Goal: Task Accomplishment & Management: Use online tool/utility

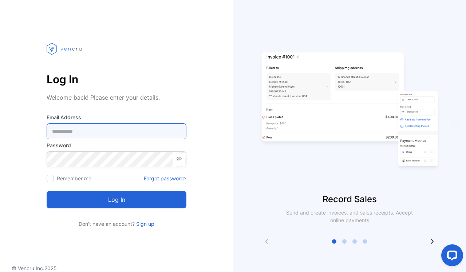
type Address-inputemail "**********"
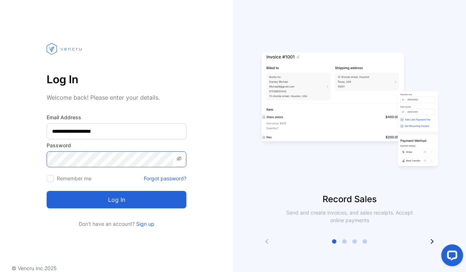
click at [117, 200] on button "Log in" at bounding box center [117, 199] width 140 height 17
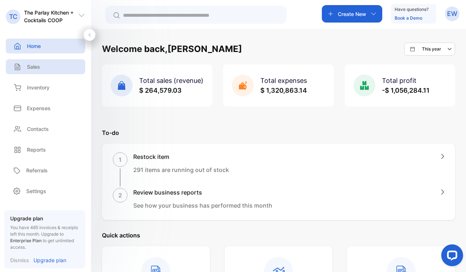
click at [35, 64] on p "Sales" at bounding box center [33, 67] width 13 height 8
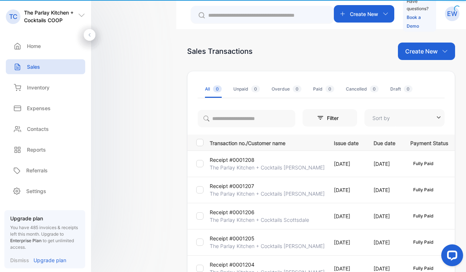
type input "**********"
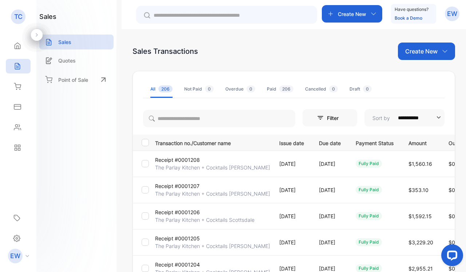
click at [184, 164] on p "The Parlay Kitchen + Cocktails [PERSON_NAME]" at bounding box center [212, 168] width 115 height 8
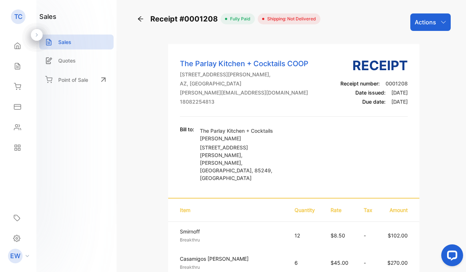
click at [415, 19] on p "Actions" at bounding box center [425, 22] width 21 height 9
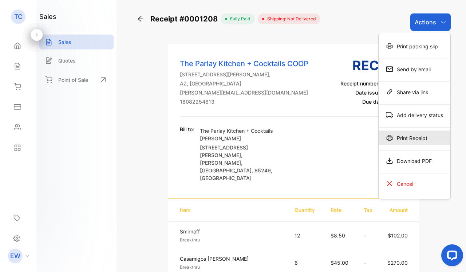
click at [402, 142] on div "Print Receipt" at bounding box center [415, 138] width 72 height 15
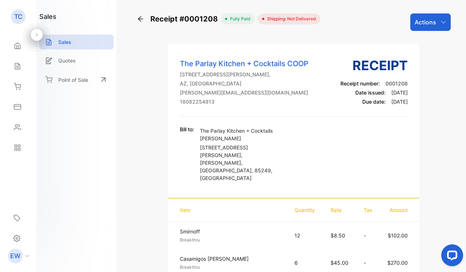
click at [143, 21] on icon at bounding box center [140, 18] width 7 height 7
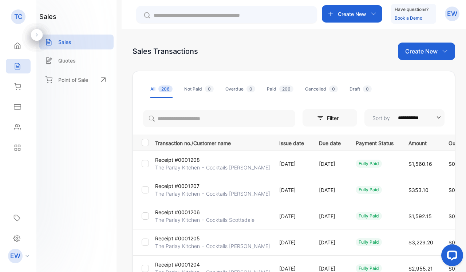
click at [190, 185] on p "Receipt #0001207" at bounding box center [177, 186] width 44 height 8
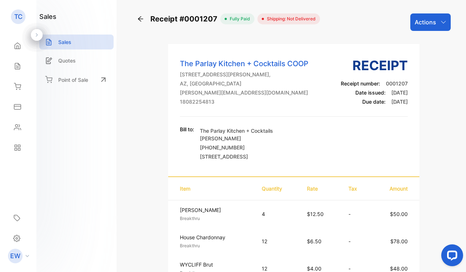
click at [425, 29] on div "Actions" at bounding box center [430, 21] width 40 height 17
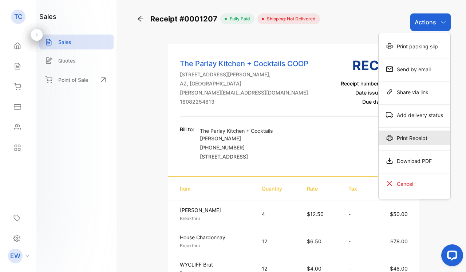
click at [404, 142] on div "Print Receipt" at bounding box center [415, 138] width 72 height 15
